Goal: Find specific page/section: Find specific page/section

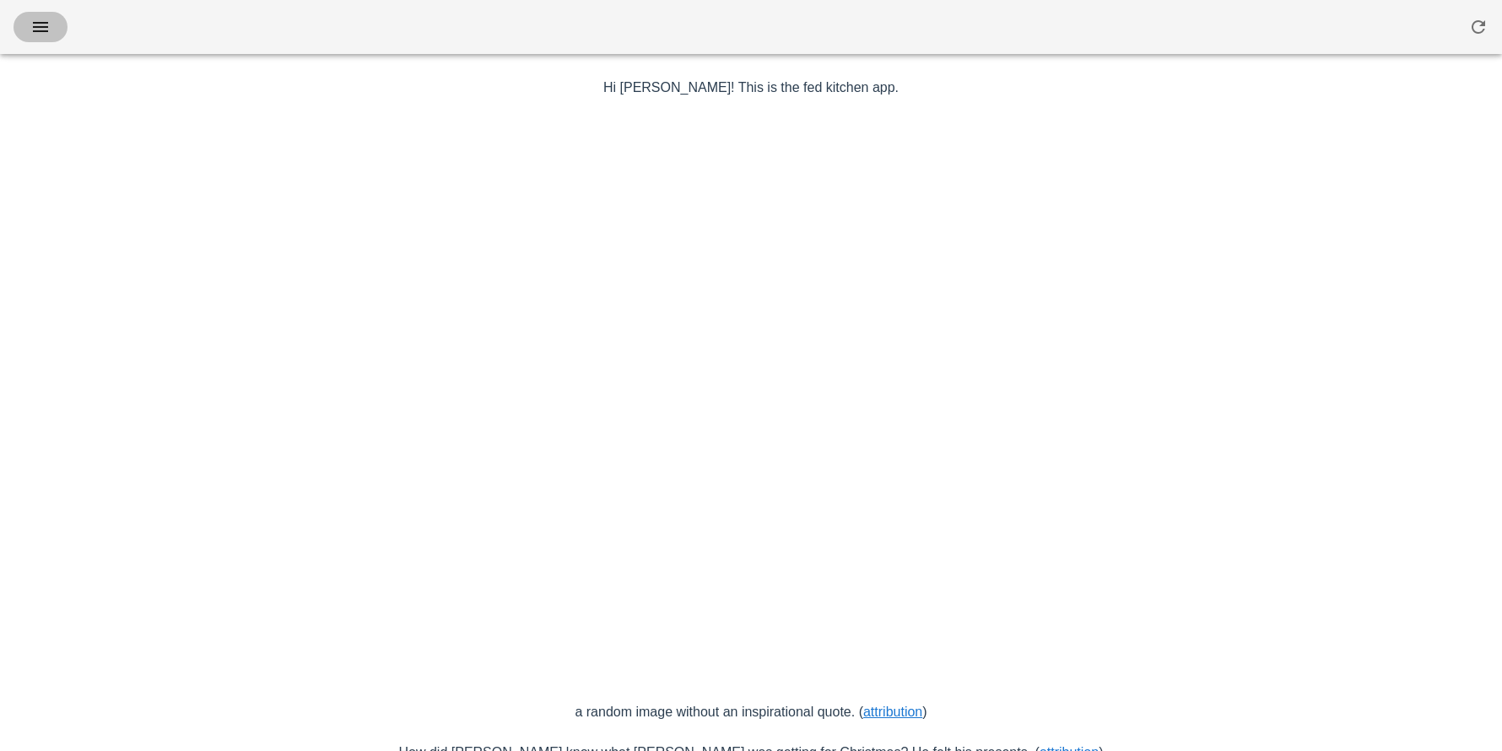
click at [33, 17] on icon "button" at bounding box center [40, 27] width 20 height 20
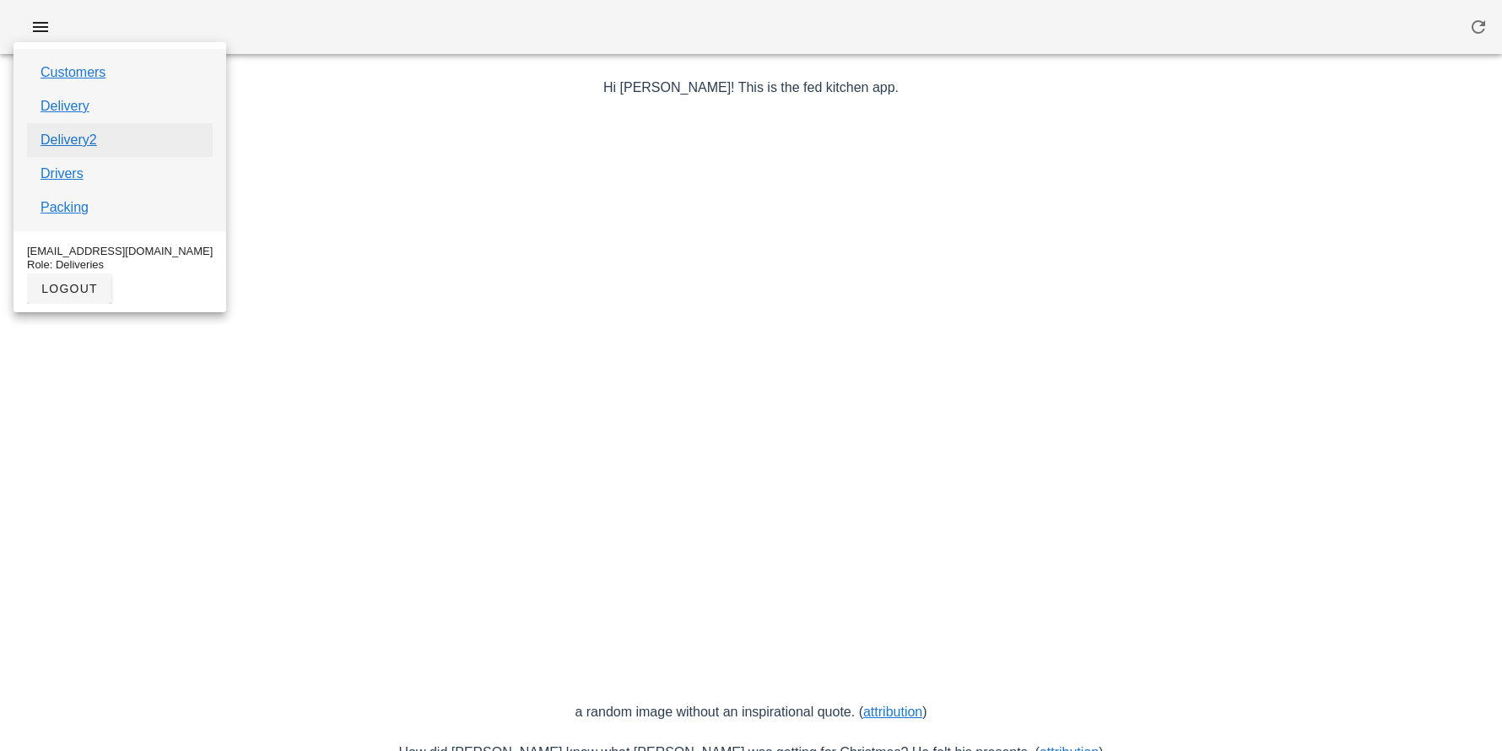
click at [68, 130] on link "Delivery2" at bounding box center [69, 140] width 57 height 20
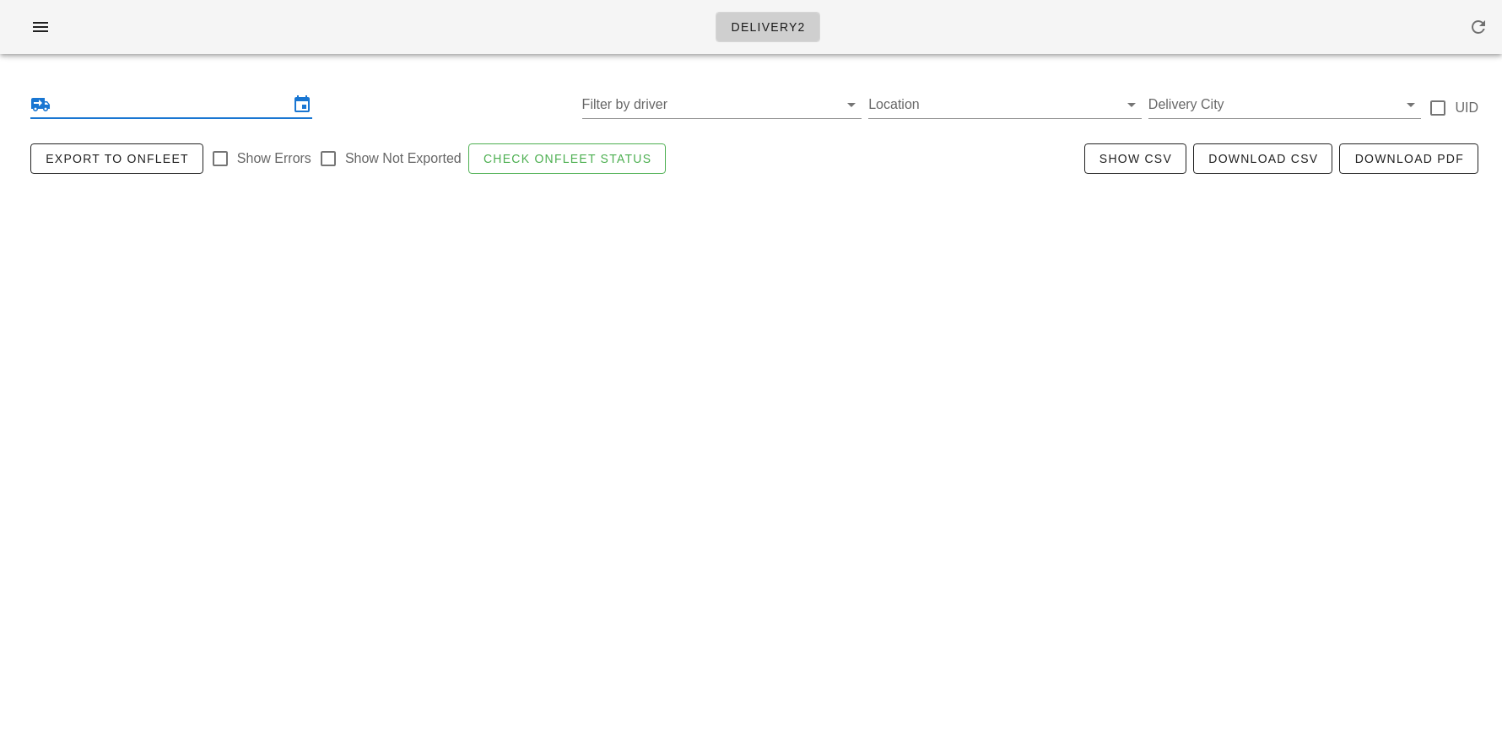
click at [134, 105] on input "text" at bounding box center [171, 104] width 235 height 27
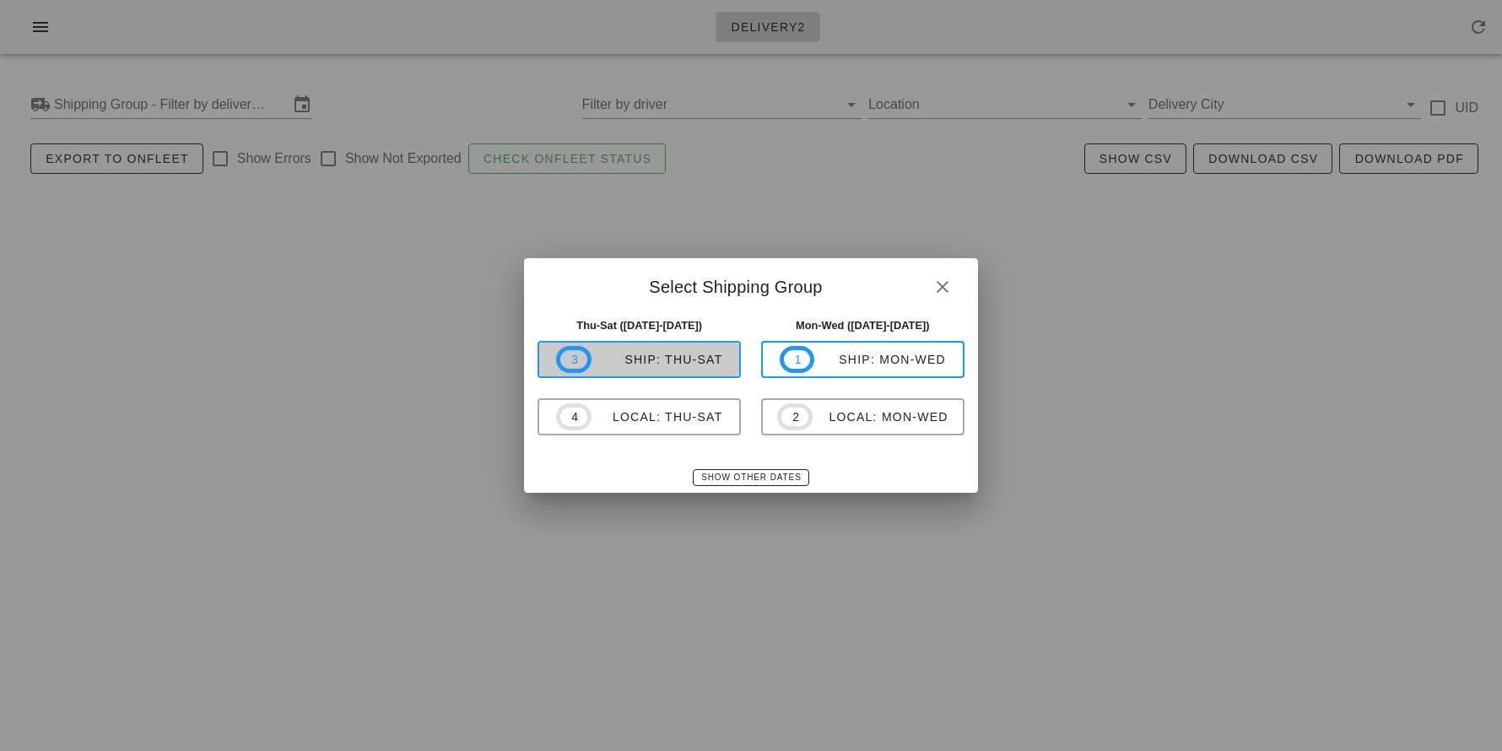
click at [612, 360] on div "ship: Thu-Sat" at bounding box center [657, 360] width 132 height 14
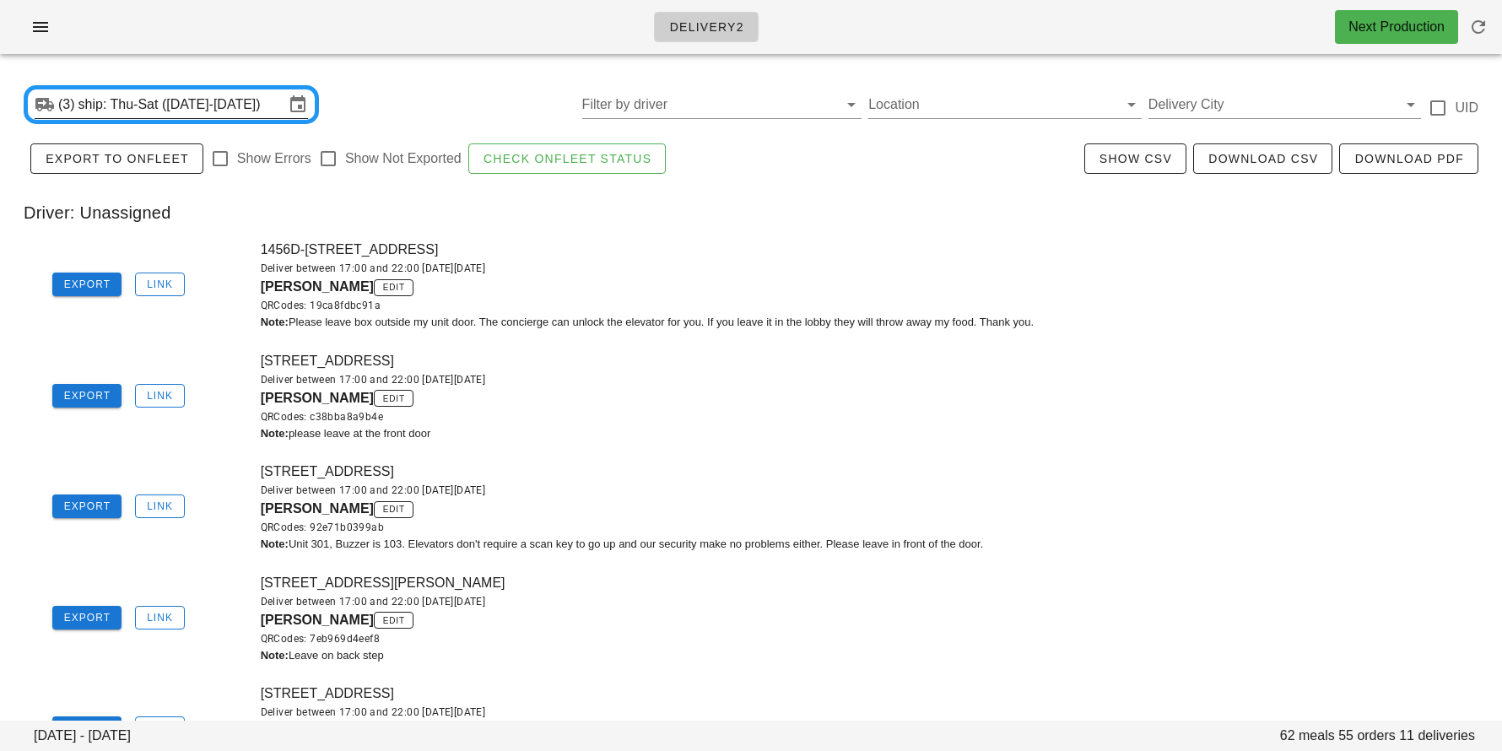
click at [143, 107] on input "ship: Thu-Sat ([DATE]-[DATE])" at bounding box center [181, 104] width 206 height 27
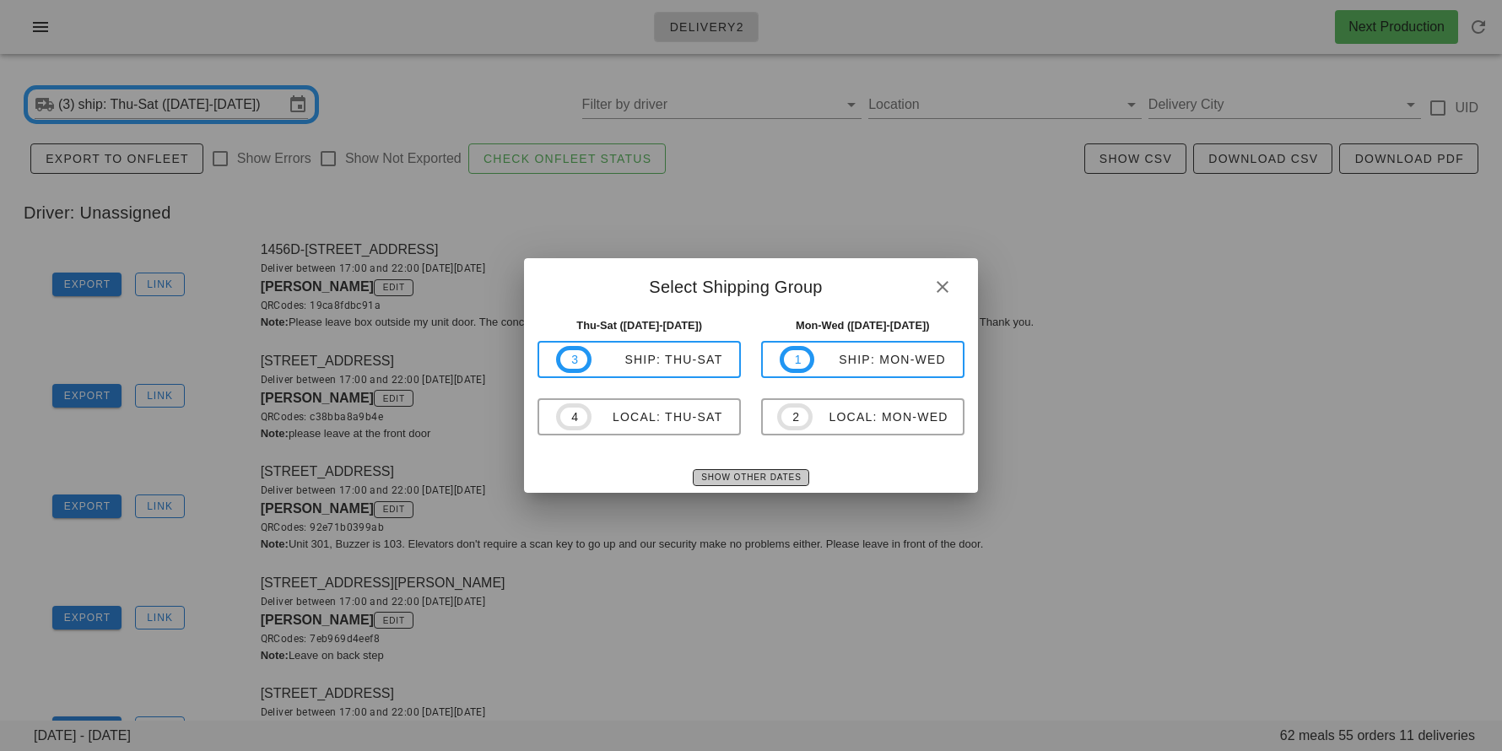
click at [721, 473] on span "Show Other Dates" at bounding box center [750, 477] width 100 height 9
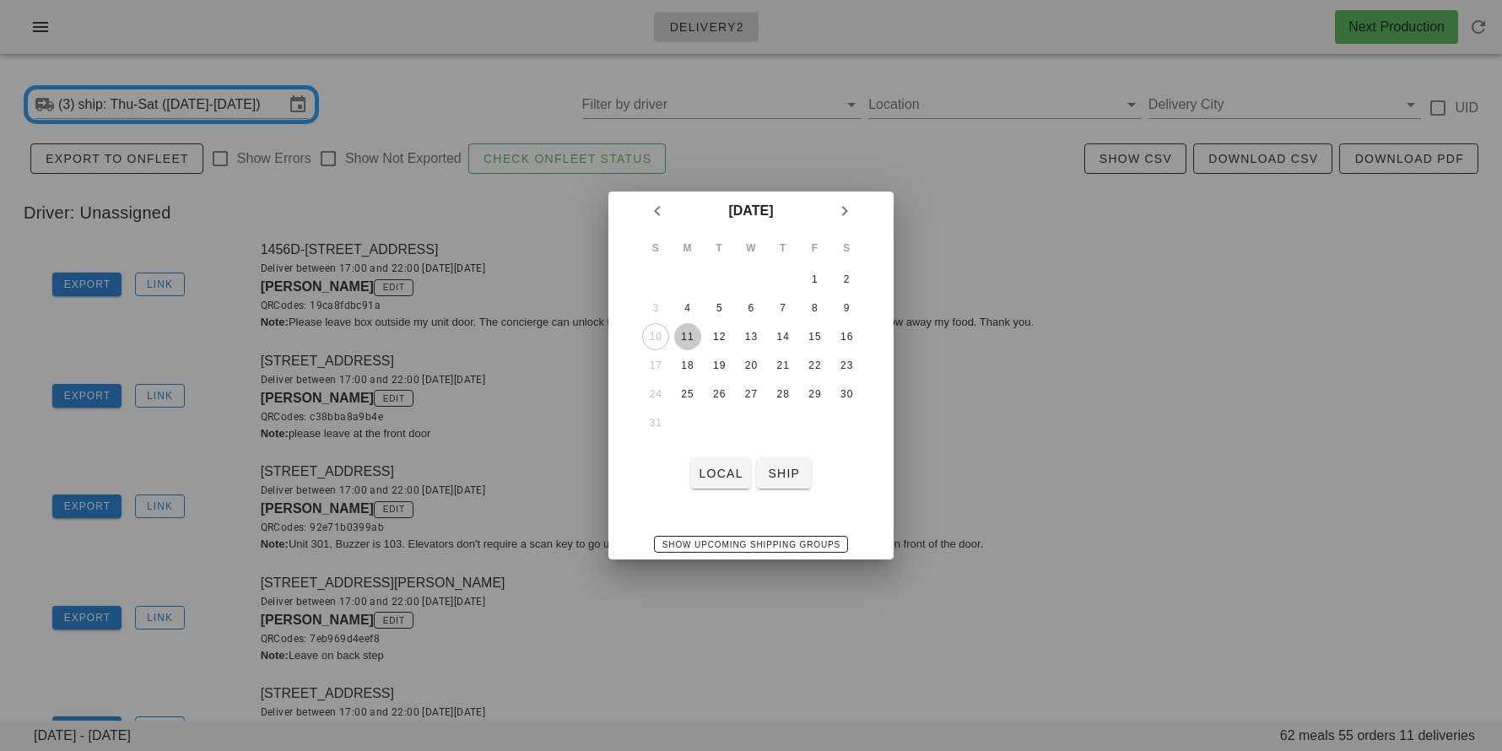
click at [689, 340] on div "11" at bounding box center [687, 337] width 27 height 12
click at [716, 480] on span "local" at bounding box center [720, 474] width 45 height 14
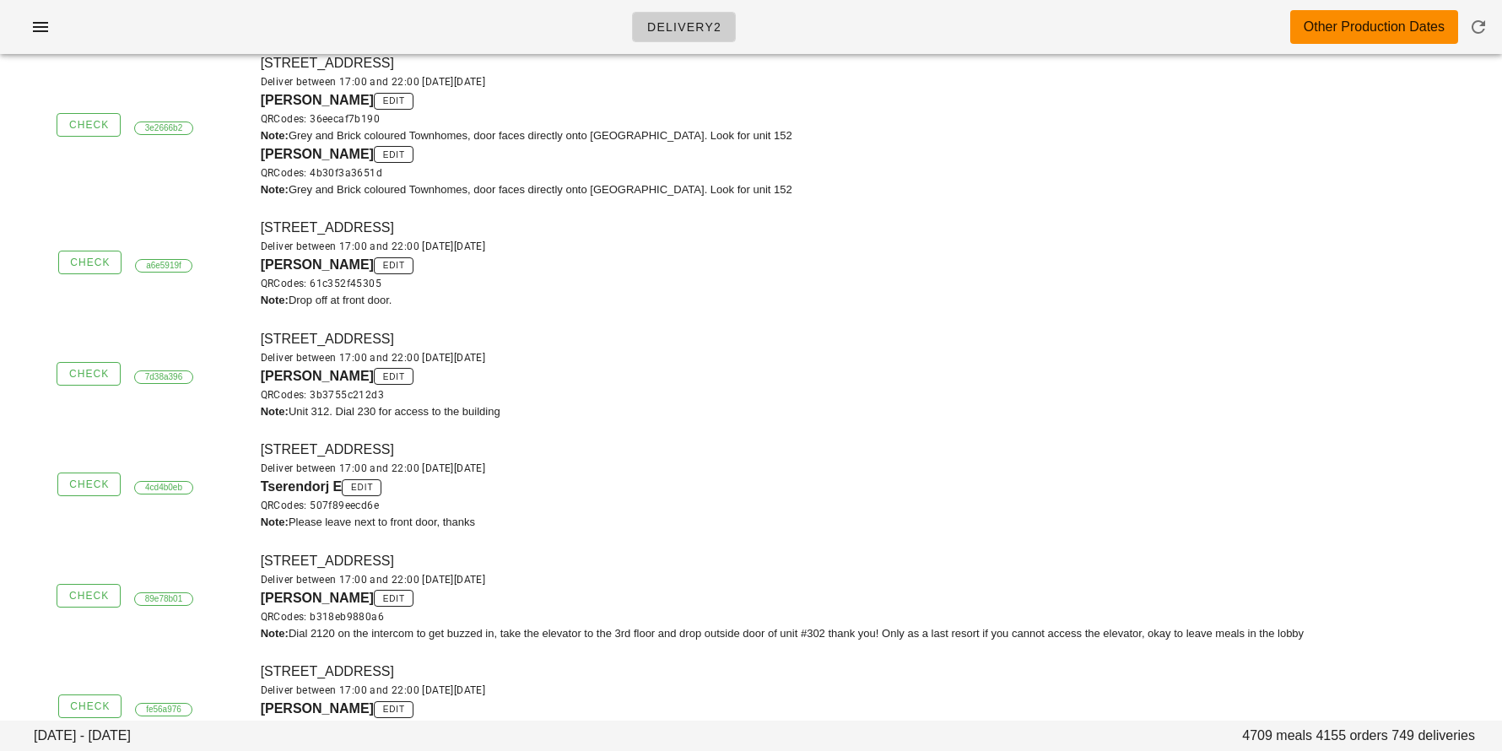
scroll to position [2859, 0]
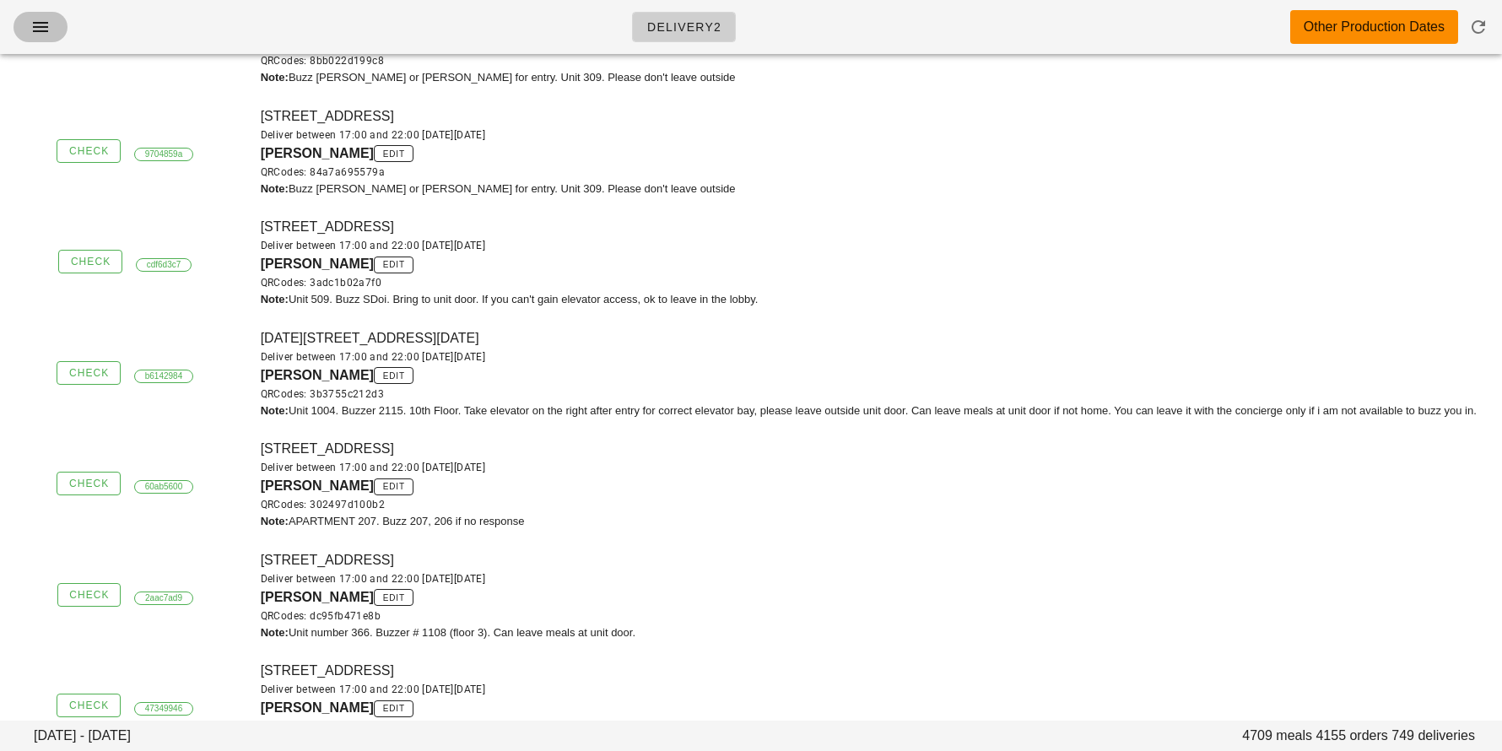
click at [43, 30] on icon "button" at bounding box center [40, 27] width 20 height 20
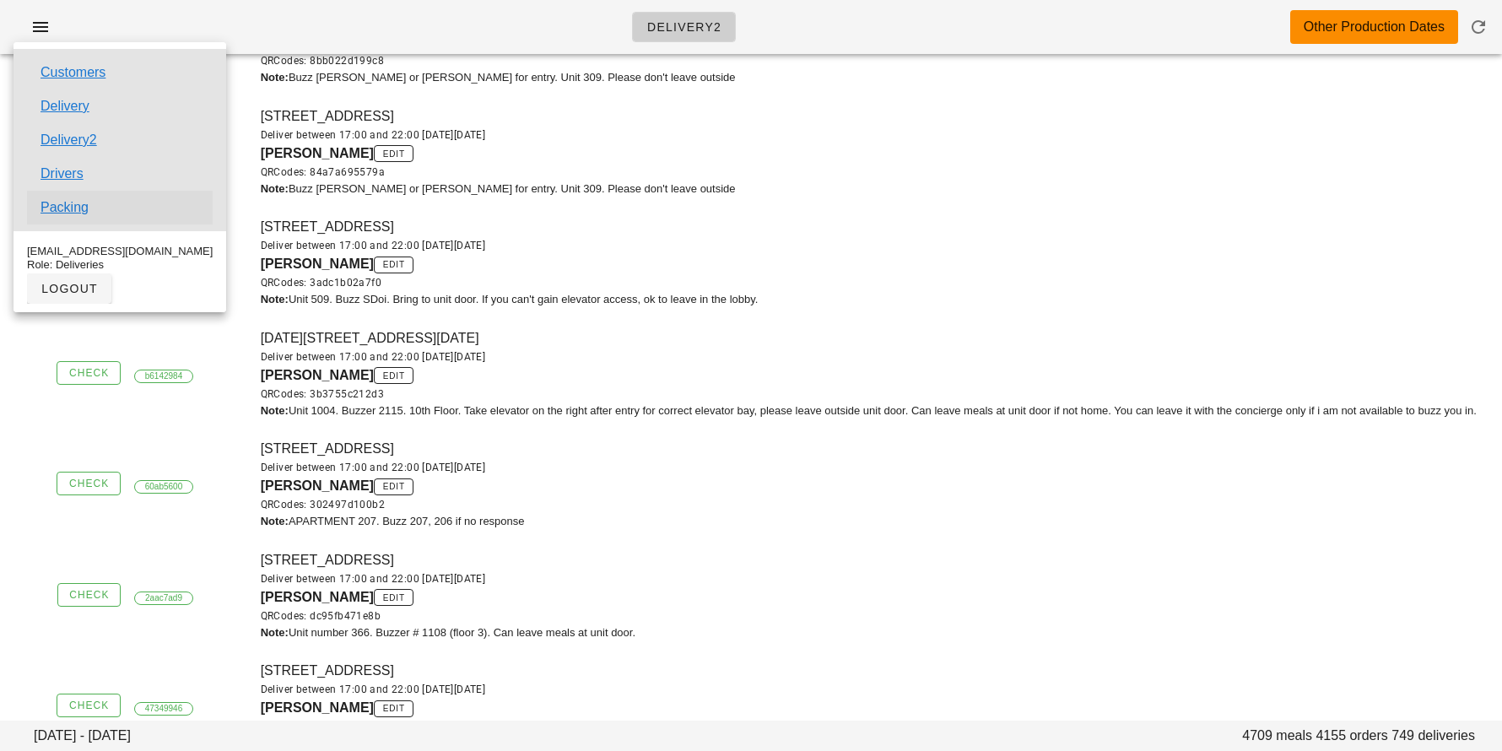
click at [71, 208] on link "Packing" at bounding box center [65, 207] width 48 height 20
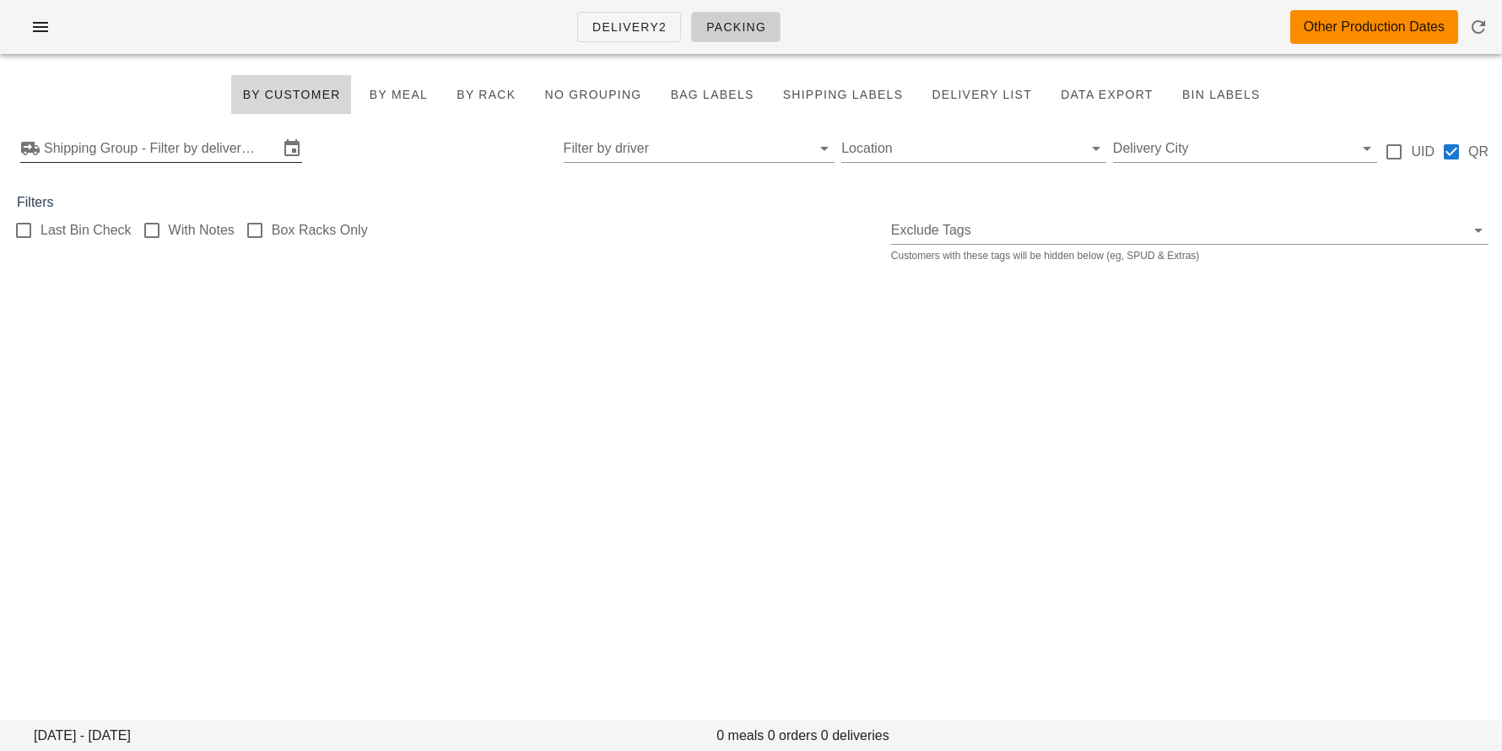
click at [149, 143] on input "Shipping Group - Filter by delivery logistics" at bounding box center [161, 148] width 235 height 27
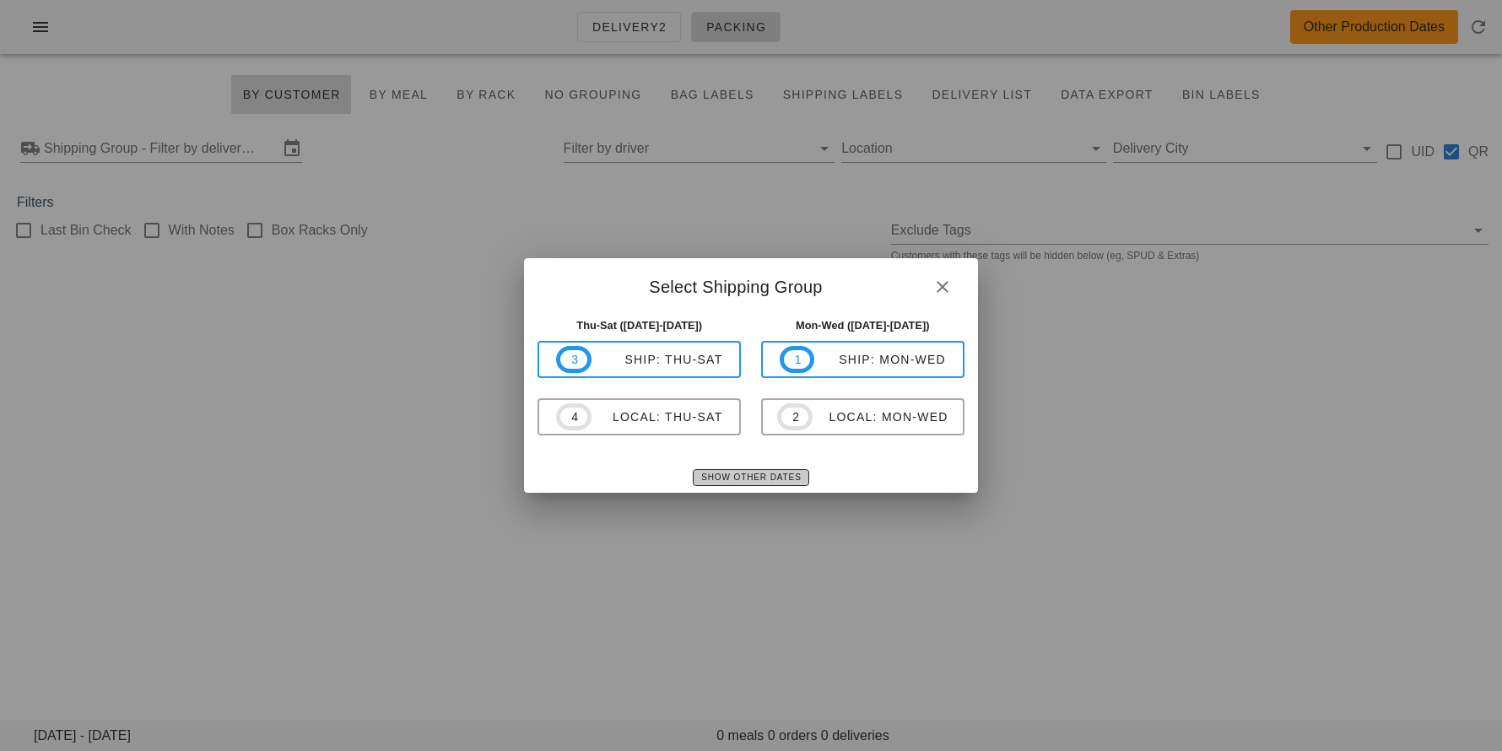
click at [715, 479] on span "Show Other Dates" at bounding box center [750, 477] width 100 height 9
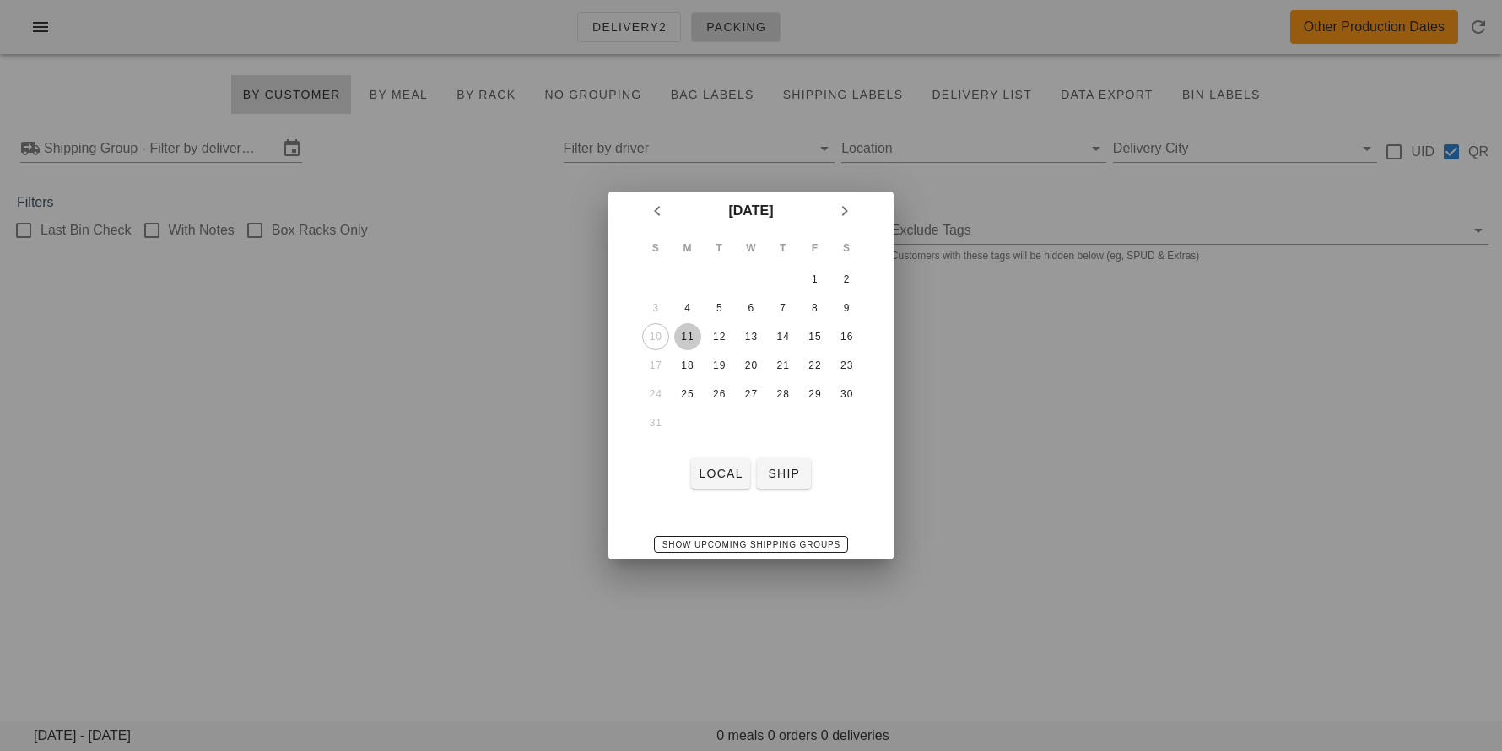
click at [689, 335] on div "11" at bounding box center [687, 337] width 27 height 12
click at [716, 473] on span "local" at bounding box center [720, 474] width 45 height 14
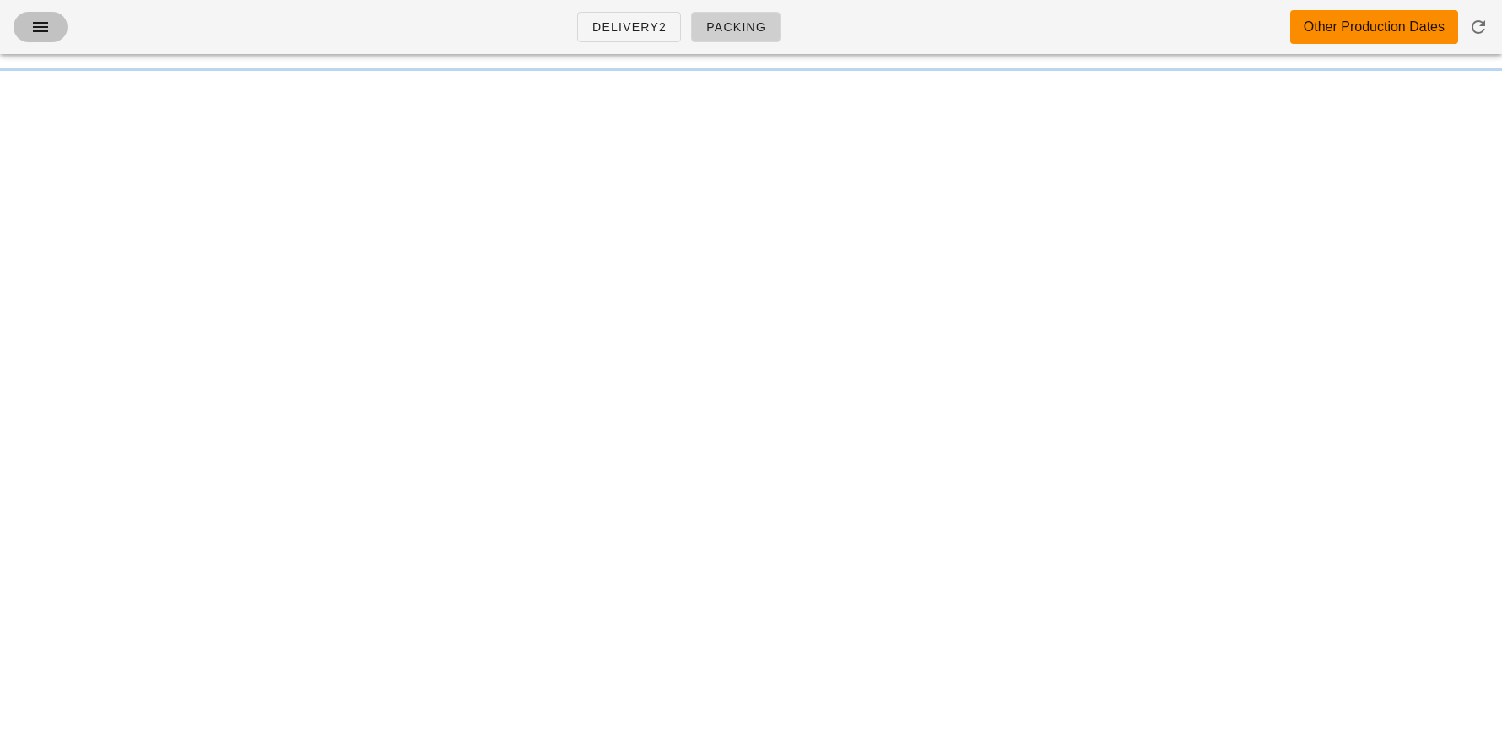
click at [46, 26] on icon "button" at bounding box center [40, 27] width 20 height 20
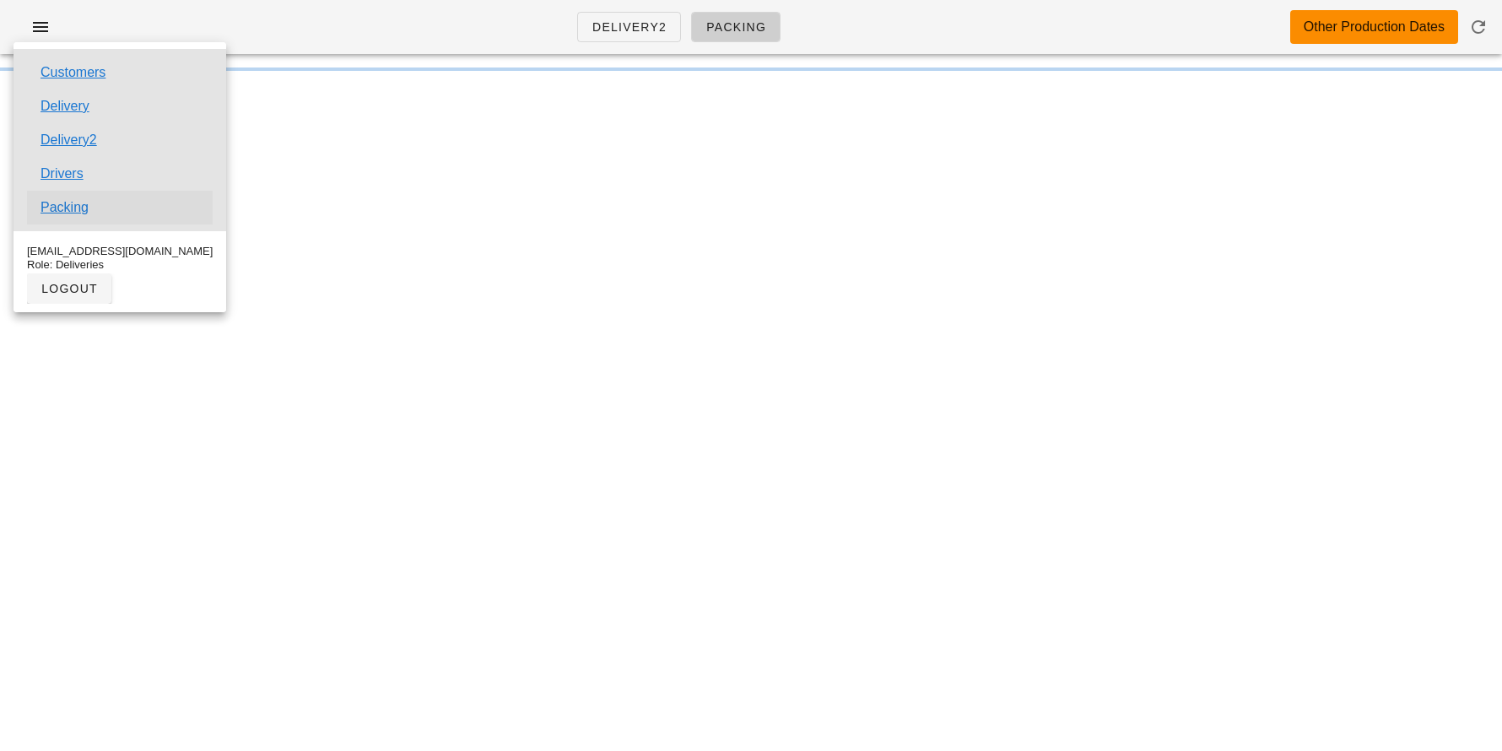
click at [67, 205] on link "Packing" at bounding box center [65, 207] width 48 height 20
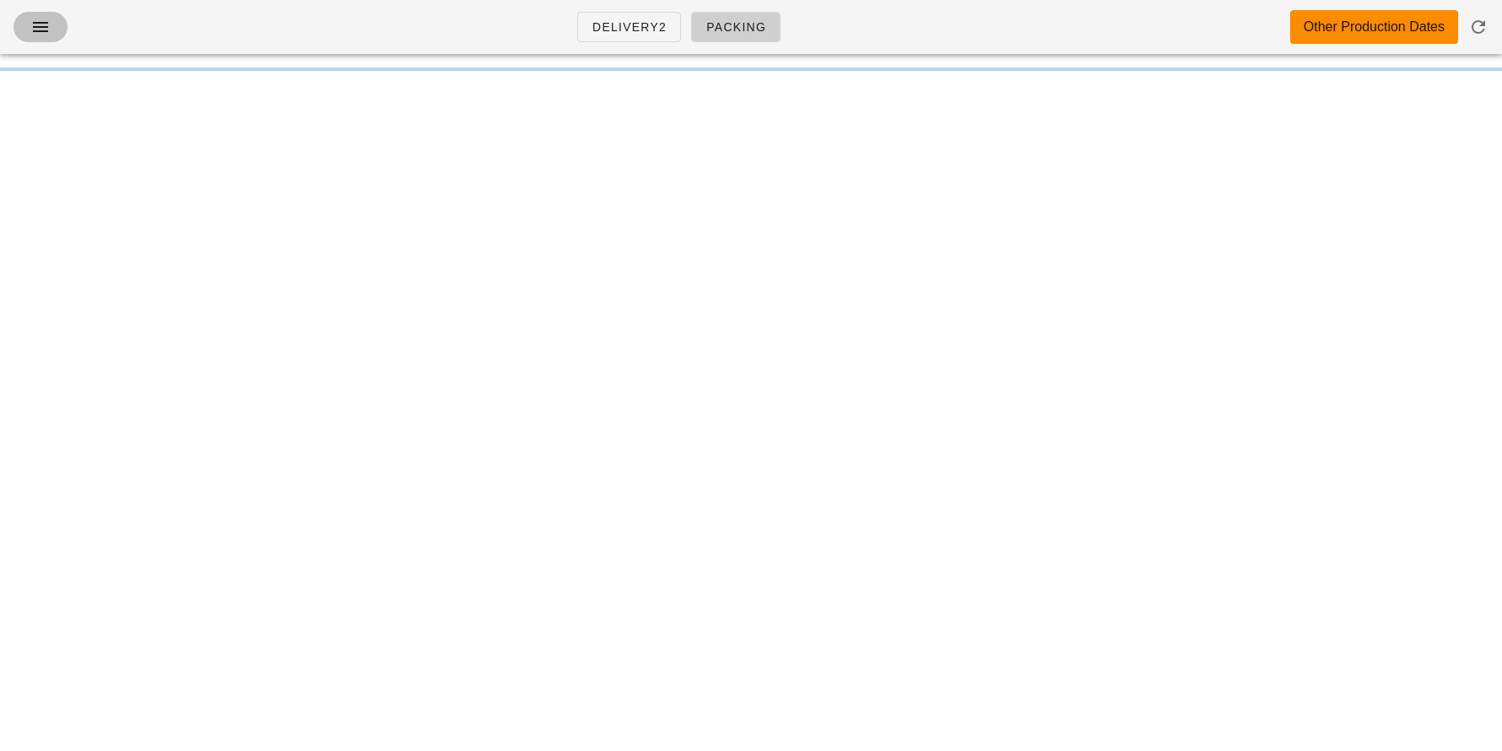
click at [50, 28] on icon "button" at bounding box center [40, 27] width 20 height 20
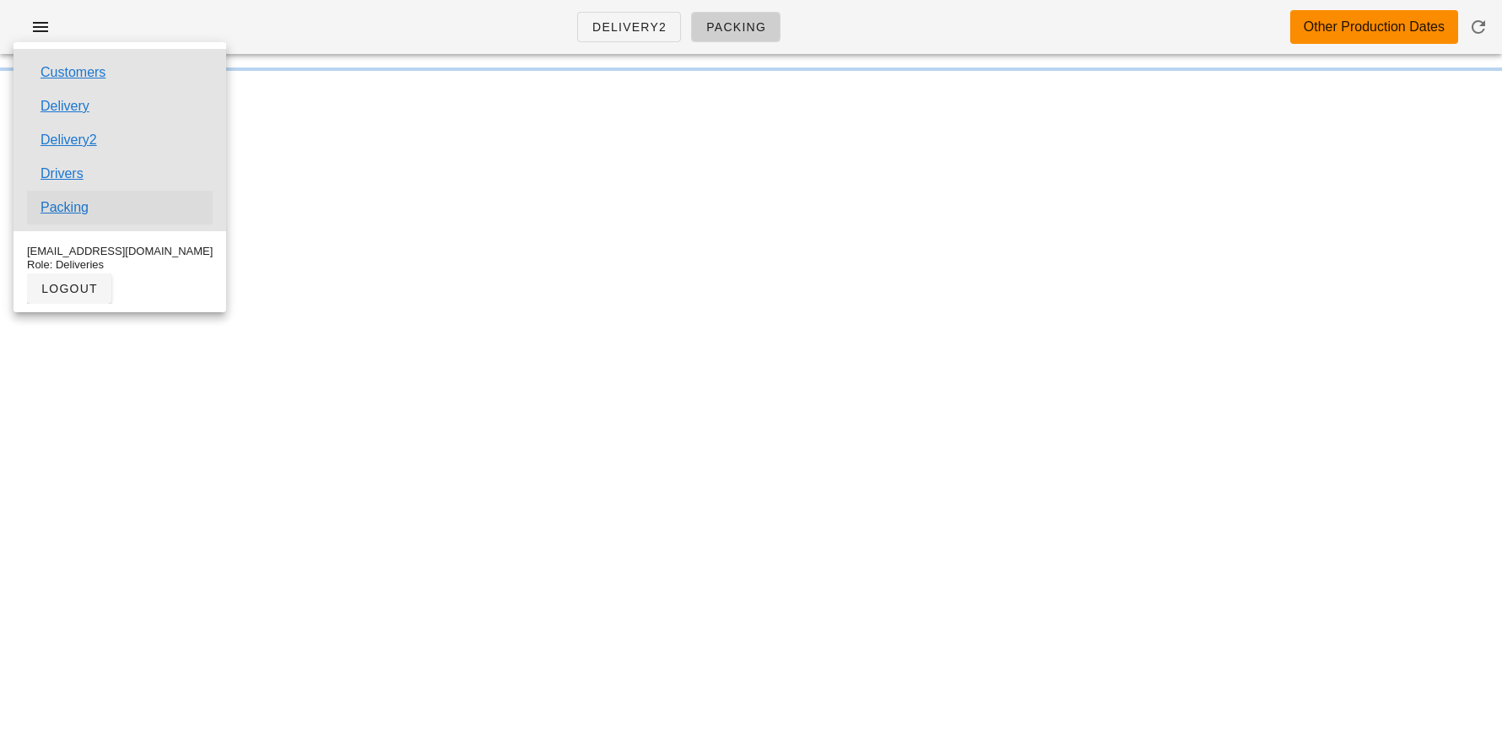
click at [83, 212] on link "Packing" at bounding box center [65, 207] width 48 height 20
